Goal: Information Seeking & Learning: Learn about a topic

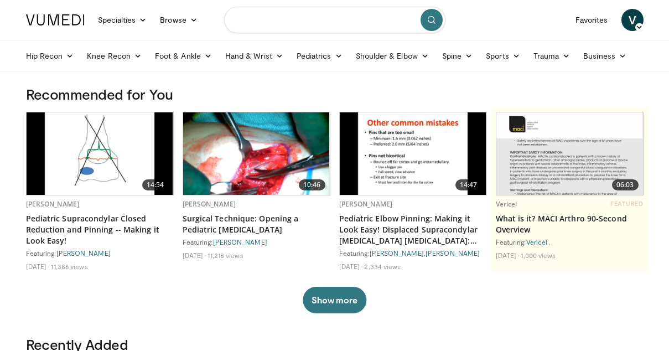
click at [284, 22] on input "Search topics, interventions" at bounding box center [334, 20] width 221 height 27
type input "**********"
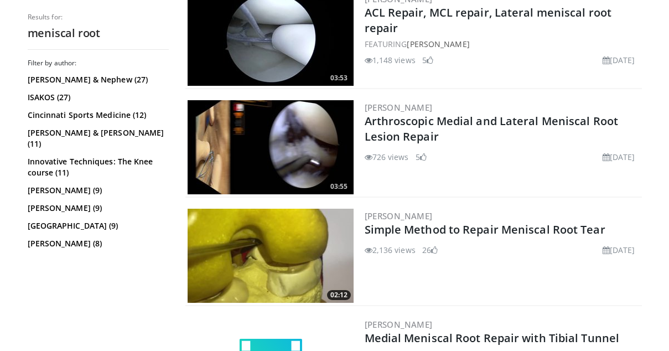
scroll to position [677, 0]
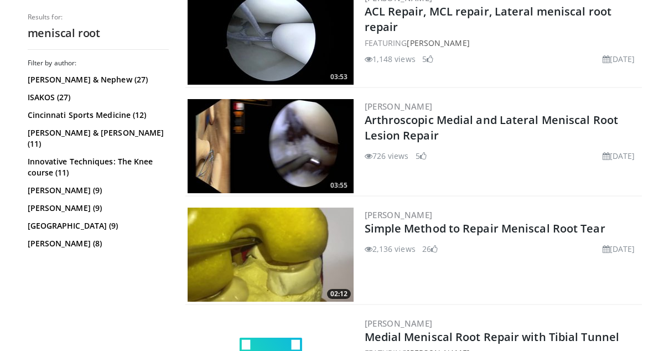
click at [314, 258] on img at bounding box center [271, 255] width 166 height 94
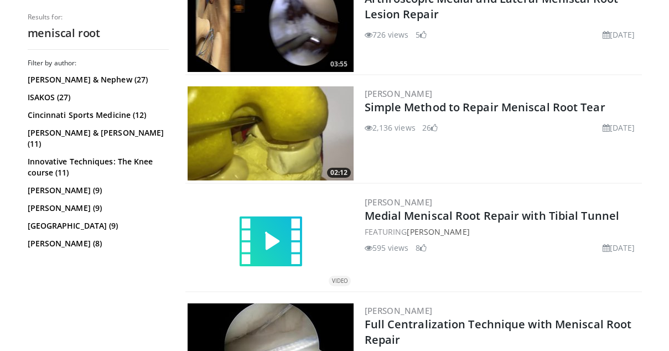
scroll to position [801, 0]
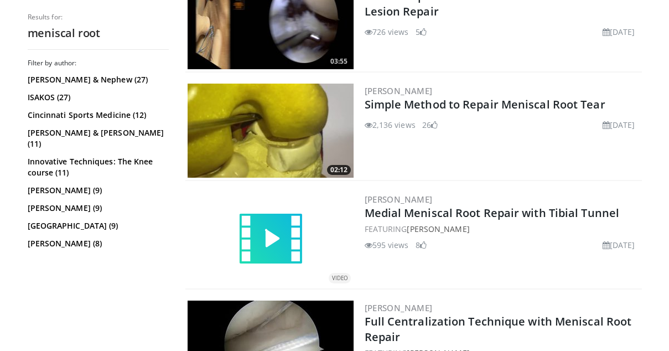
click at [288, 225] on img at bounding box center [271, 239] width 66 height 66
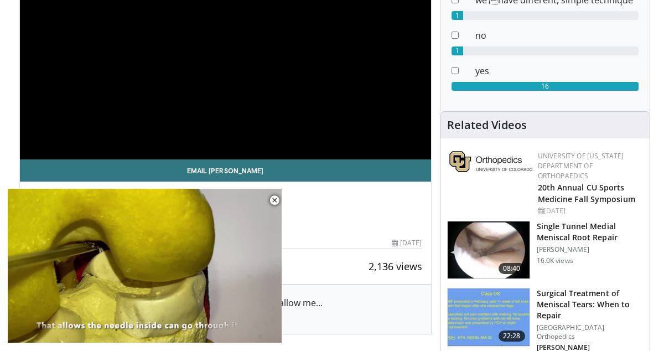
scroll to position [171, 0]
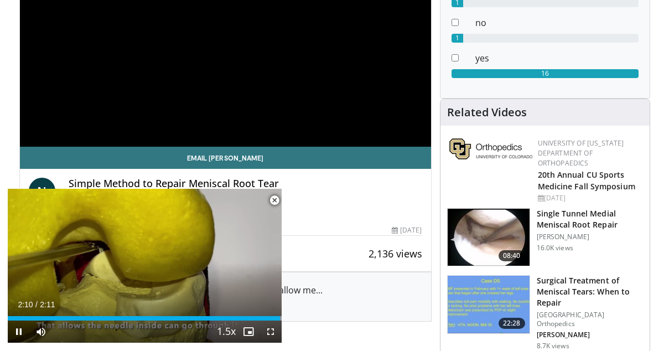
click at [273, 198] on span "Video Player" at bounding box center [275, 200] width 22 height 22
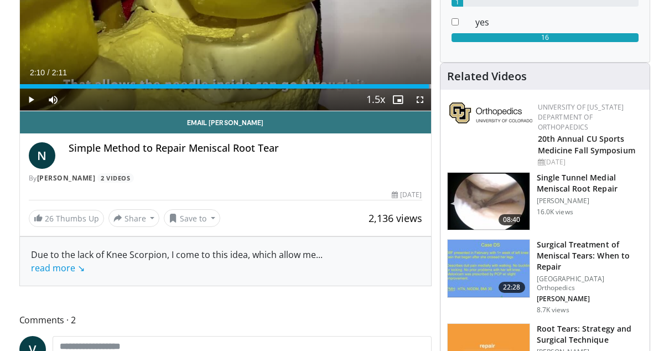
scroll to position [201, 0]
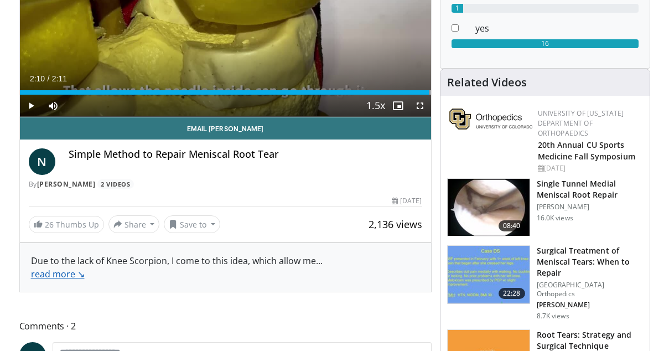
click at [76, 275] on link "read more ↘" at bounding box center [58, 274] width 54 height 12
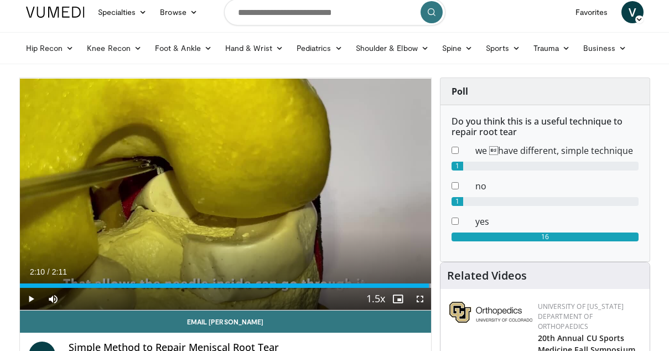
scroll to position [0, 0]
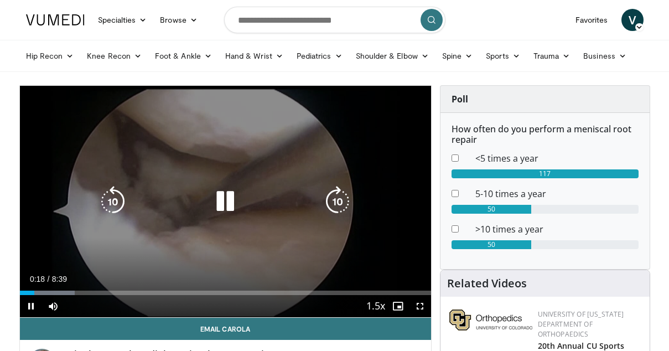
click at [210, 192] on icon "Video Player" at bounding box center [225, 201] width 31 height 31
